Goal: Information Seeking & Learning: Understand process/instructions

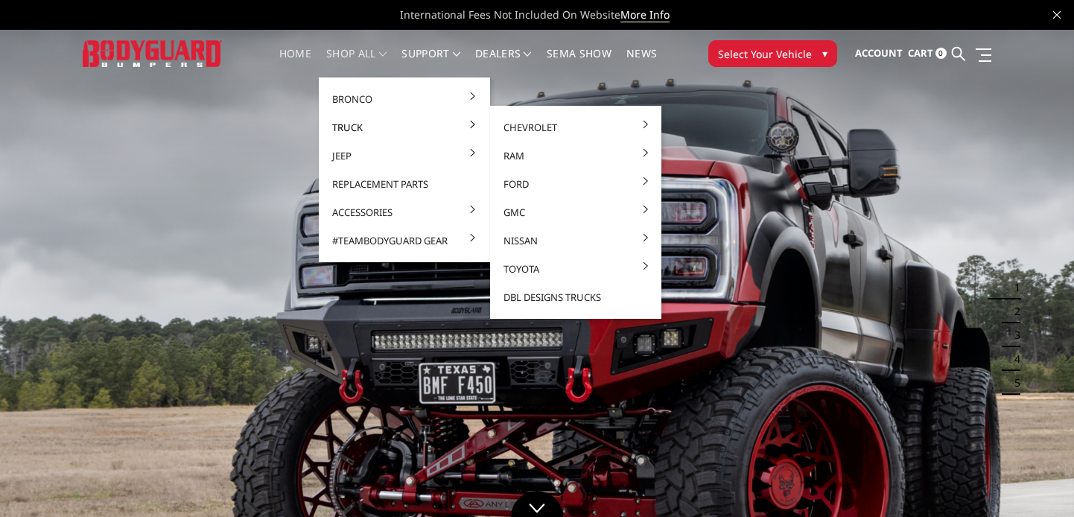
click at [345, 123] on link "Truck" at bounding box center [404, 127] width 159 height 28
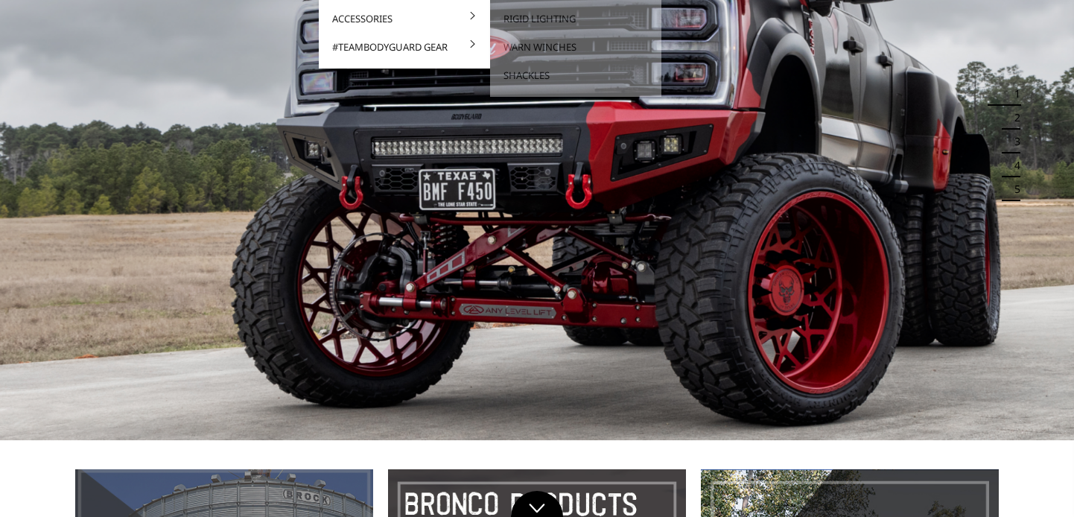
scroll to position [690, 0]
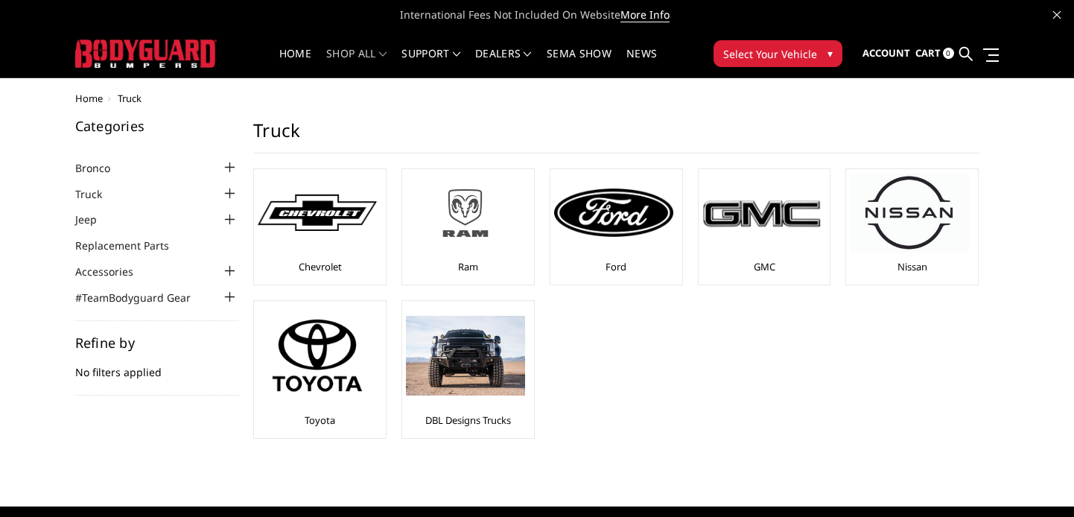
click at [472, 218] on img at bounding box center [465, 212] width 119 height 67
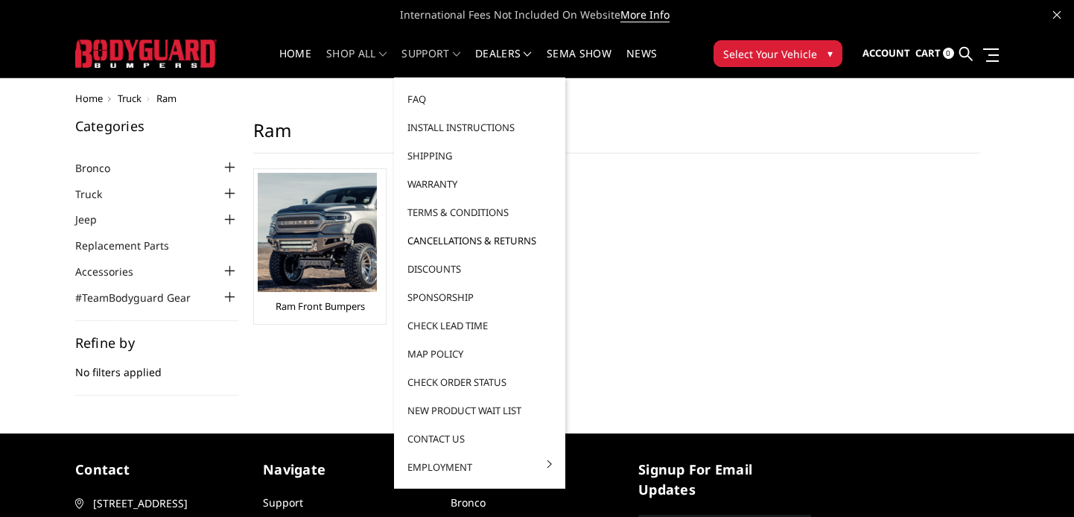
click at [450, 243] on link "Cancellations & Returns" at bounding box center [479, 240] width 159 height 28
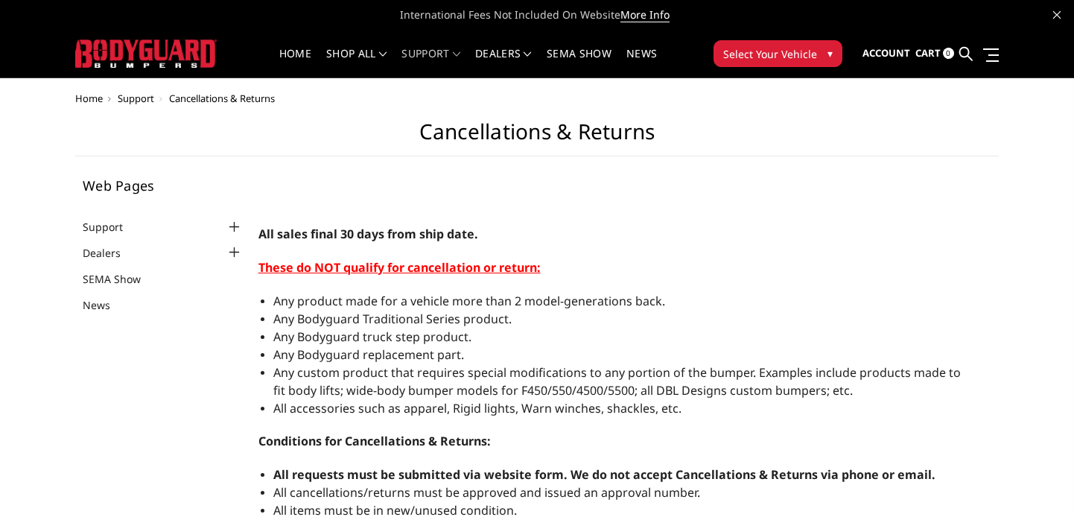
select select "US"
